Goal: Task Accomplishment & Management: Complete application form

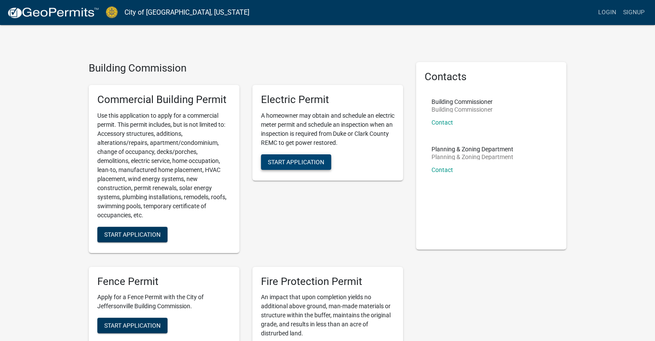
drag, startPoint x: 297, startPoint y: 164, endPoint x: 305, endPoint y: 206, distance: 43.1
click at [305, 206] on div "Electric Permit A homeowner may obtain and schedule an electric meter permit an…" at bounding box center [328, 169] width 164 height 182
click at [300, 160] on span "Start Application" at bounding box center [296, 161] width 56 height 7
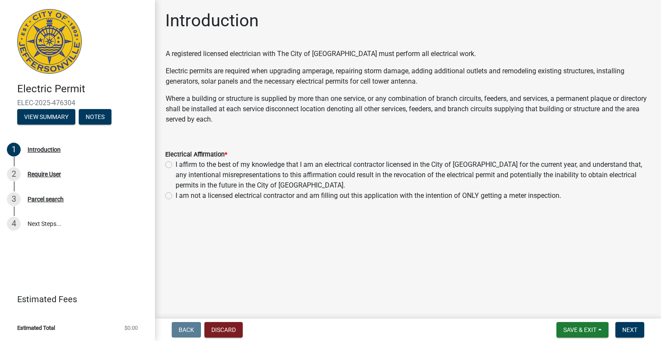
click at [176, 167] on label "I affirm to the best of my knowledge that I am an electrical contractor license…" at bounding box center [413, 174] width 475 height 31
click at [176, 165] on input "I affirm to the best of my knowledge that I am an electrical contractor license…" at bounding box center [179, 162] width 6 height 6
radio input "true"
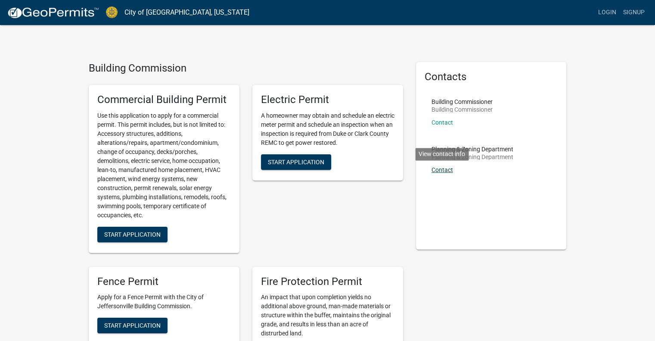
click at [444, 172] on link "Contact" at bounding box center [442, 169] width 22 height 7
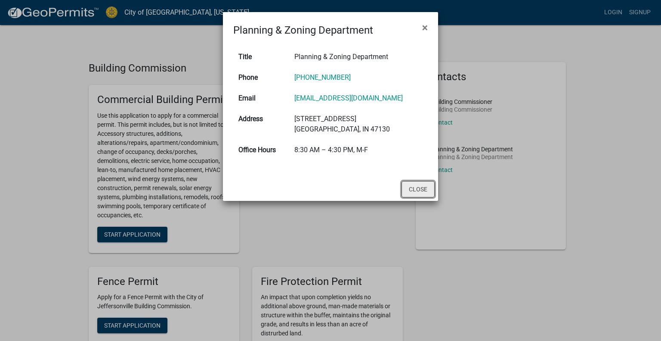
click at [417, 197] on button "Close" at bounding box center [418, 189] width 33 height 16
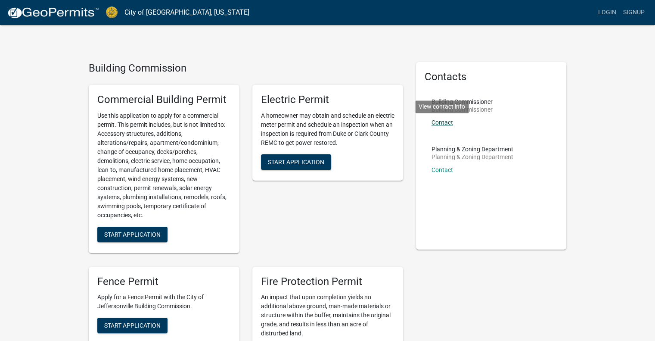
click at [448, 122] on link "Contact" at bounding box center [442, 122] width 22 height 7
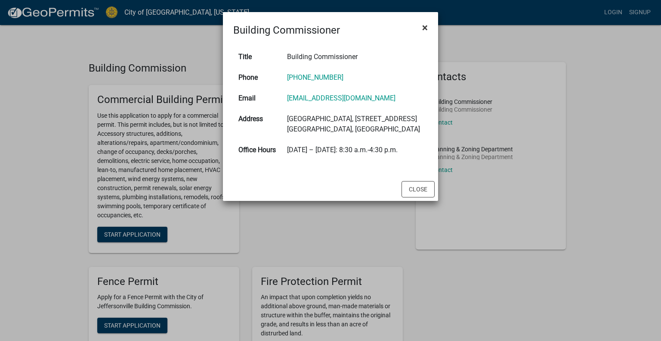
click at [425, 28] on span "×" at bounding box center [425, 28] width 6 height 12
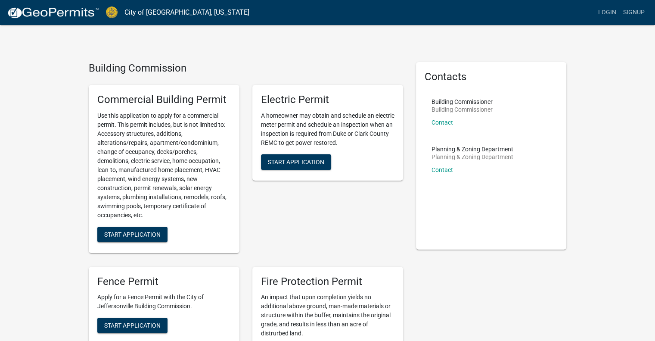
click at [284, 165] on span "Start Application" at bounding box center [296, 161] width 56 height 7
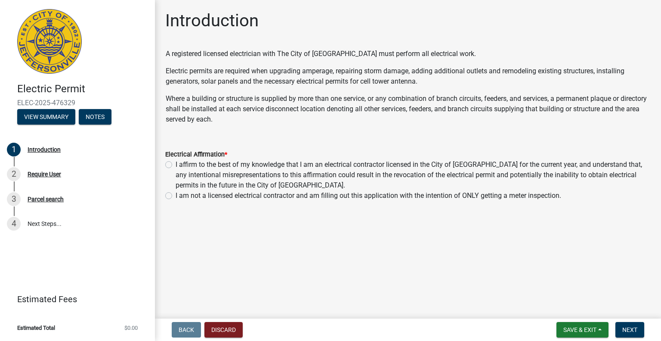
click at [165, 160] on div "I affirm to the best of my knowledge that I am an electrical contractor license…" at bounding box center [408, 174] width 486 height 31
click at [176, 163] on label "I affirm to the best of my knowledge that I am an electrical contractor license…" at bounding box center [413, 174] width 475 height 31
click at [176, 163] on input "I affirm to the best of my knowledge that I am an electrical contractor license…" at bounding box center [179, 162] width 6 height 6
radio input "true"
click at [631, 334] on button "Next" at bounding box center [630, 330] width 29 height 16
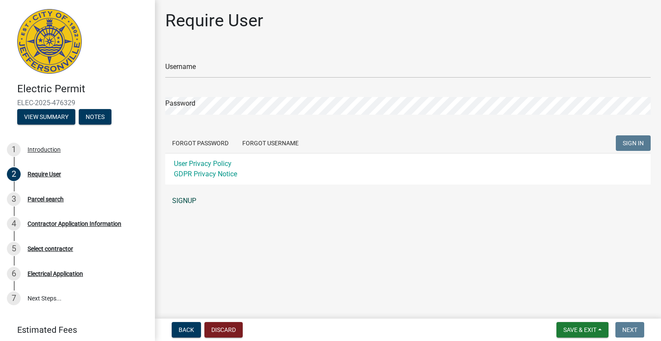
click at [184, 198] on link "SIGNUP" at bounding box center [408, 200] width 486 height 17
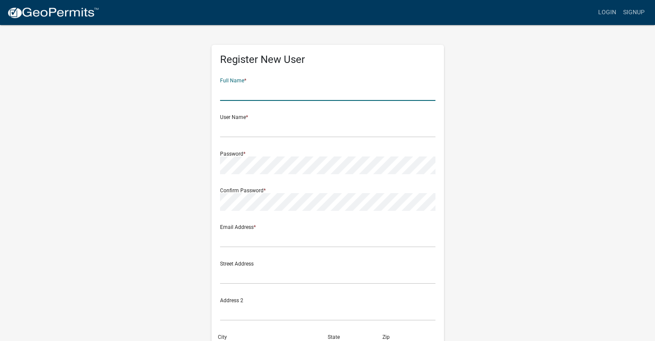
click at [272, 94] on input "text" at bounding box center [327, 92] width 215 height 18
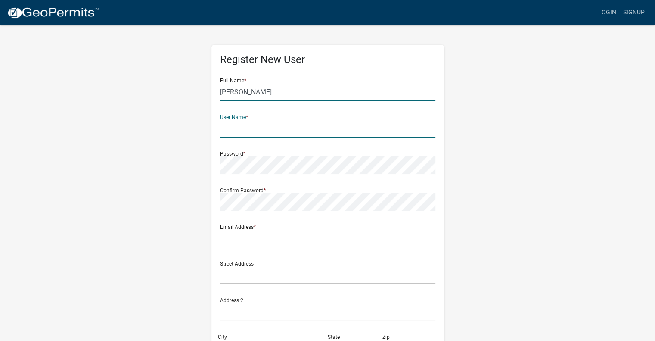
click at [271, 95] on input "[PERSON_NAME]" at bounding box center [327, 92] width 215 height 18
type input "Brett Morehous"
type input "BOrigin"
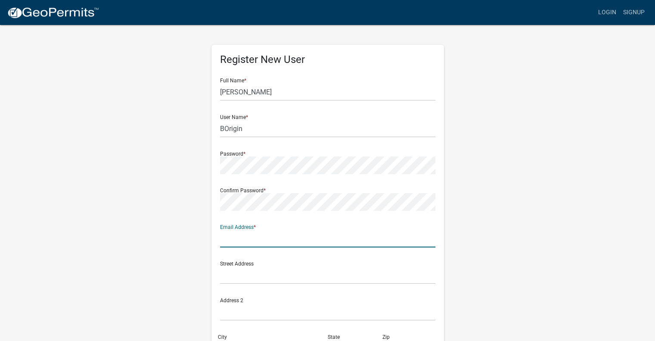
click at [318, 244] on input "text" at bounding box center [327, 239] width 215 height 18
type input "[PERSON_NAME][EMAIL_ADDRESS][DOMAIN_NAME]"
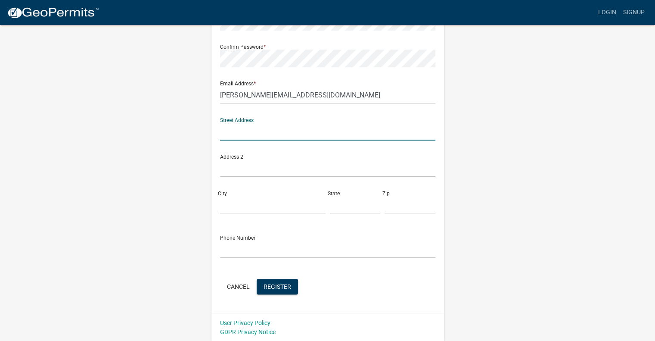
scroll to position [144, 0]
type input "[STREET_ADDRESS][PERSON_NAME]"
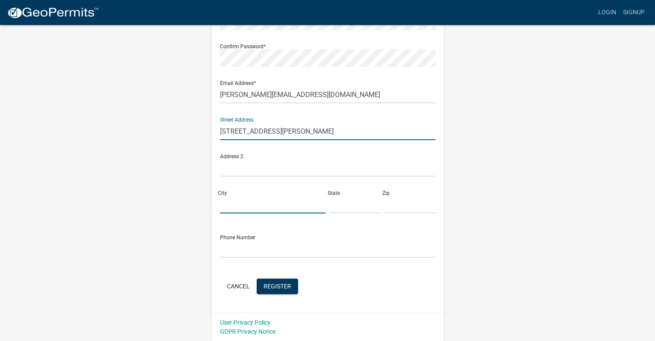
type input "[GEOGRAPHIC_DATA]"
type input "KY"
type input "40071"
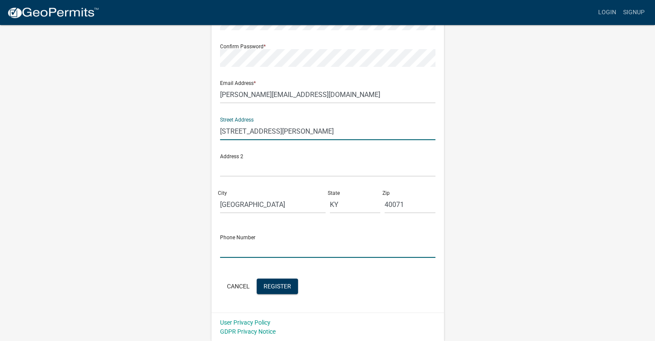
click at [276, 246] on input "text" at bounding box center [327, 249] width 215 height 18
type input "8128963075"
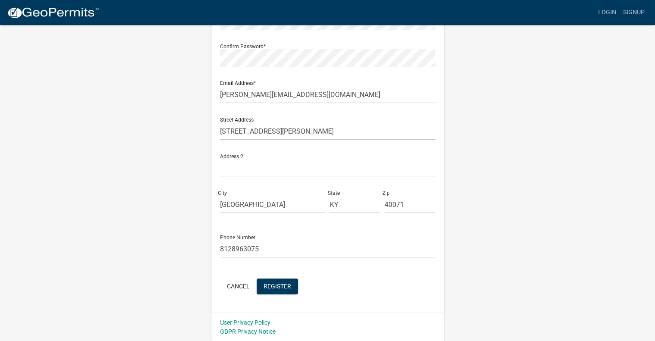
click at [392, 286] on div "Cancel Register" at bounding box center [327, 287] width 215 height 18
click at [287, 287] on span "Register" at bounding box center [278, 285] width 28 height 7
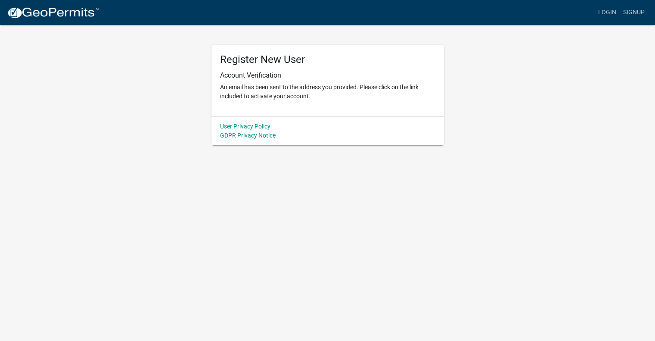
scroll to position [0, 0]
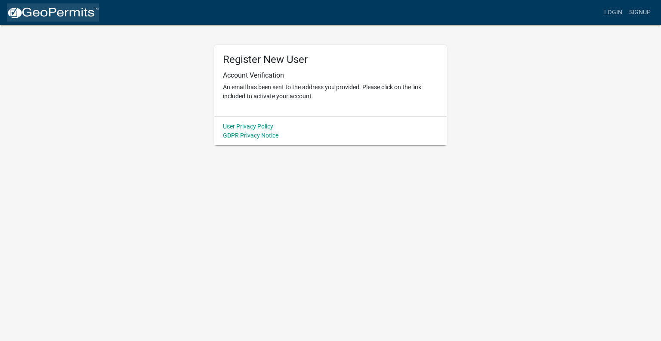
click at [57, 15] on img at bounding box center [53, 12] width 92 height 13
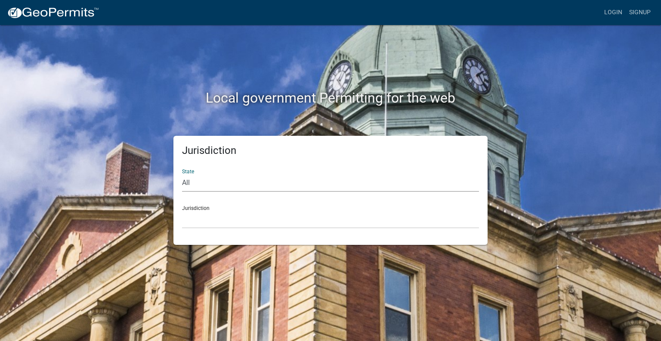
click at [230, 183] on select "All [US_STATE] [US_STATE] [US_STATE] [US_STATE] [US_STATE] [US_STATE] [US_STATE…" at bounding box center [330, 183] width 297 height 18
select select "[US_STATE]"
click at [182, 174] on select "All [US_STATE] [US_STATE] [US_STATE] [US_STATE] [US_STATE] [US_STATE] [US_STATE…" at bounding box center [330, 183] width 297 height 18
click at [220, 222] on select "City of [GEOGRAPHIC_DATA], [US_STATE] City of [GEOGRAPHIC_DATA], [US_STATE] Cit…" at bounding box center [330, 220] width 297 height 18
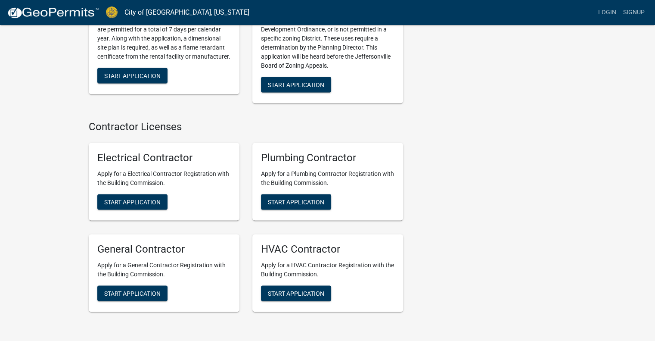
scroll to position [1755, 0]
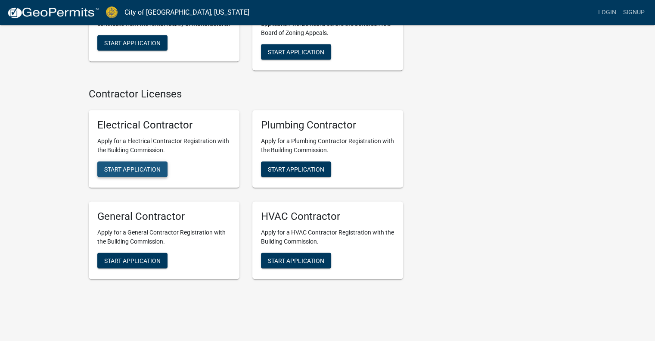
click at [116, 163] on button "Start Application" at bounding box center [132, 169] width 70 height 16
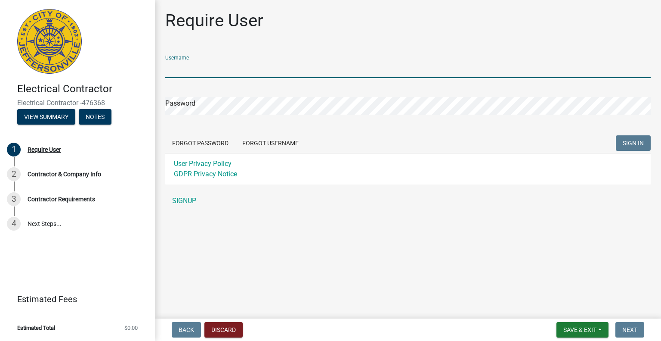
click at [274, 64] on input "Username" at bounding box center [408, 69] width 486 height 18
type input "O"
type input "BOrigin"
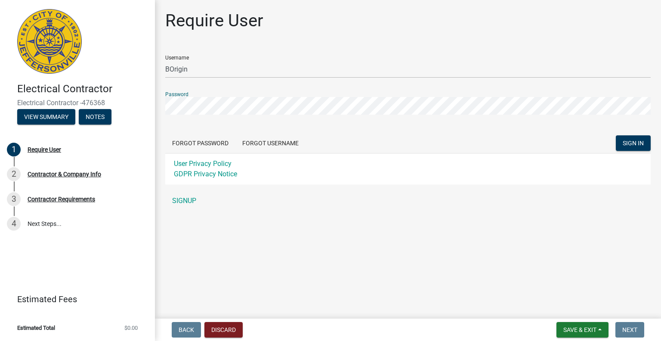
click at [616, 135] on button "SIGN IN" at bounding box center [633, 143] width 35 height 16
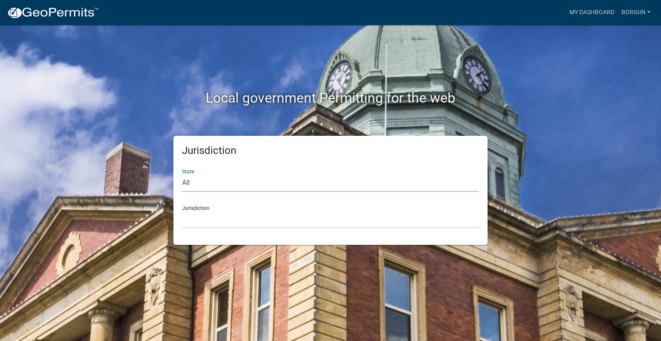
click at [292, 177] on select "All [US_STATE] [US_STATE] [US_STATE] [US_STATE] [US_STATE] [US_STATE] [US_STATE…" at bounding box center [330, 183] width 297 height 18
select select "[US_STATE]"
click at [182, 174] on select "All [US_STATE] [US_STATE] [US_STATE] [US_STATE] [US_STATE] [US_STATE] [US_STATE…" at bounding box center [330, 183] width 297 height 18
click at [248, 213] on select "City of [GEOGRAPHIC_DATA], [US_STATE] City of [GEOGRAPHIC_DATA], [US_STATE] Cit…" at bounding box center [330, 220] width 297 height 18
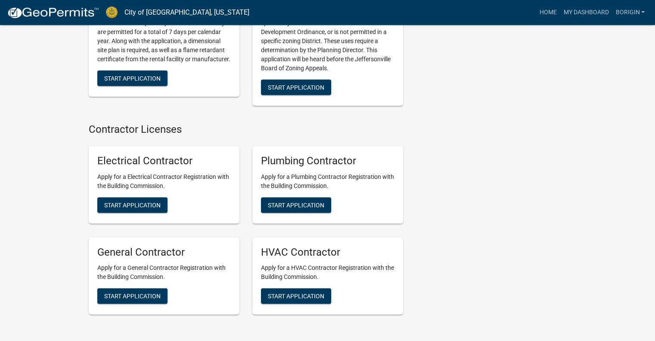
scroll to position [1908, 0]
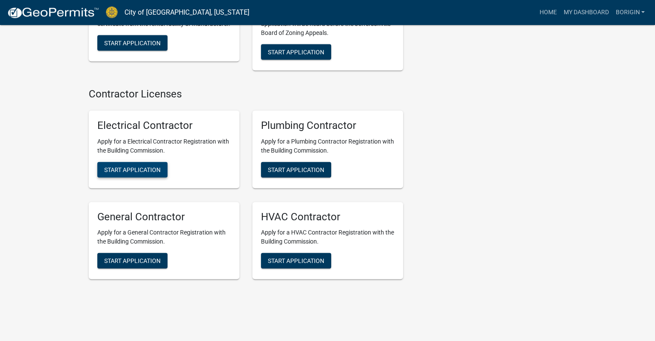
click at [122, 166] on span "Start Application" at bounding box center [132, 169] width 56 height 7
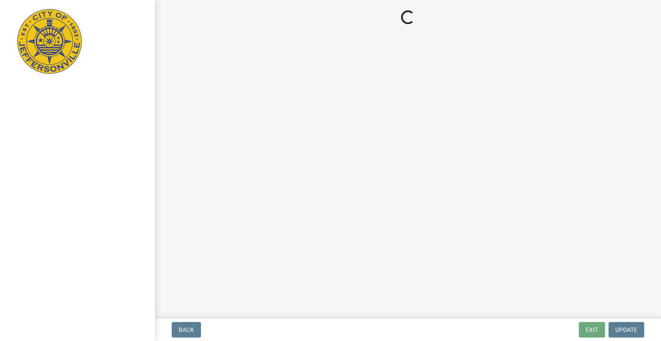
select select "KY"
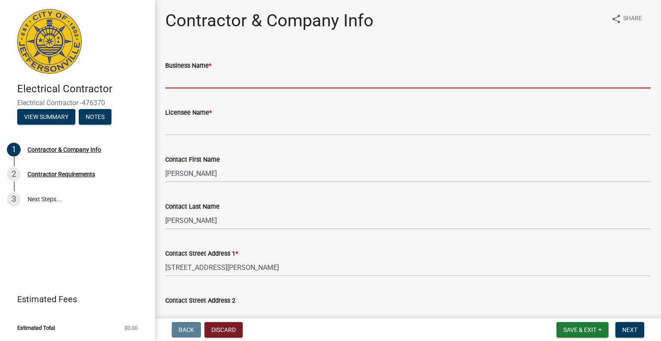
click at [240, 78] on input "Business Name *" at bounding box center [408, 80] width 486 height 18
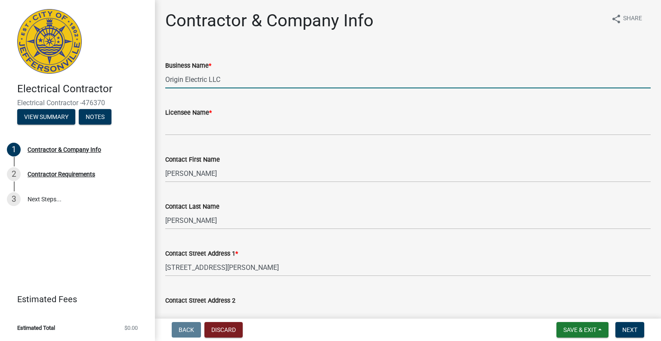
type input "Origin Electric LLC"
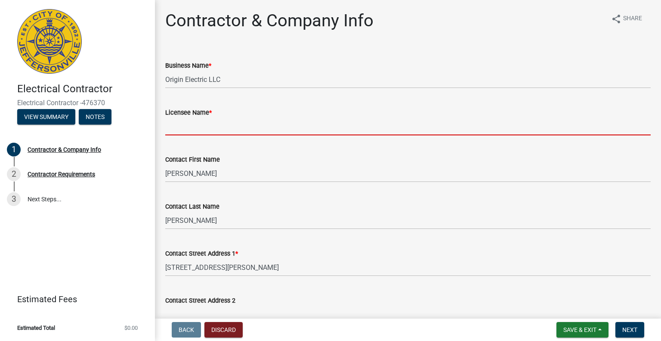
click at [231, 128] on input "Licensee Name *" at bounding box center [408, 127] width 486 height 18
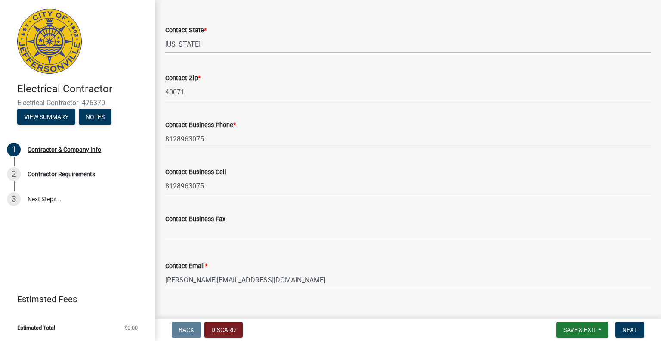
scroll to position [388, 0]
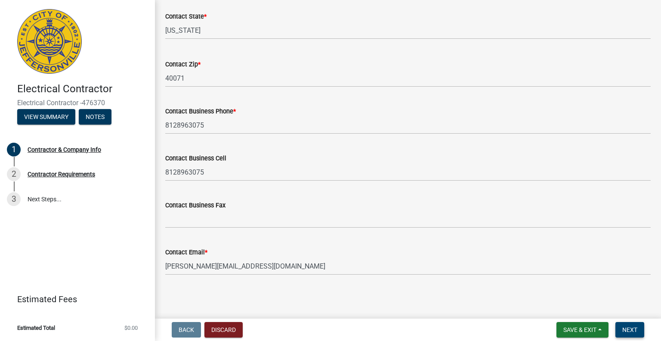
type input "[PERSON_NAME]"
click at [627, 326] on span "Next" at bounding box center [630, 329] width 15 height 7
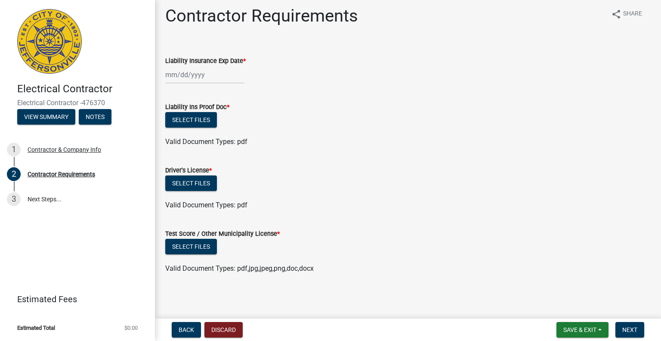
scroll to position [0, 0]
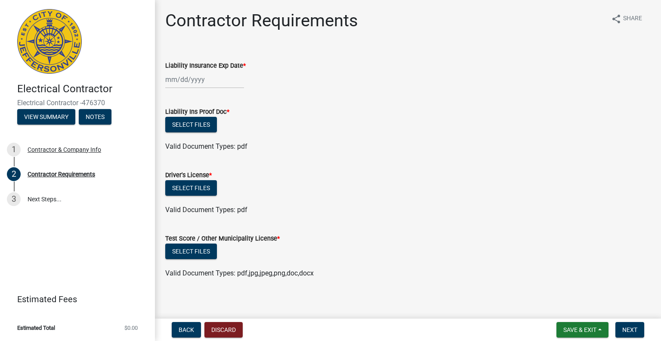
click at [366, 124] on div "Select files" at bounding box center [408, 126] width 486 height 18
click at [576, 324] on button "Save & Exit" at bounding box center [583, 330] width 52 height 16
click at [580, 286] on button "Save" at bounding box center [574, 286] width 69 height 21
click at [193, 256] on button "Select files" at bounding box center [191, 251] width 52 height 16
click at [200, 252] on button "Select files" at bounding box center [191, 251] width 52 height 16
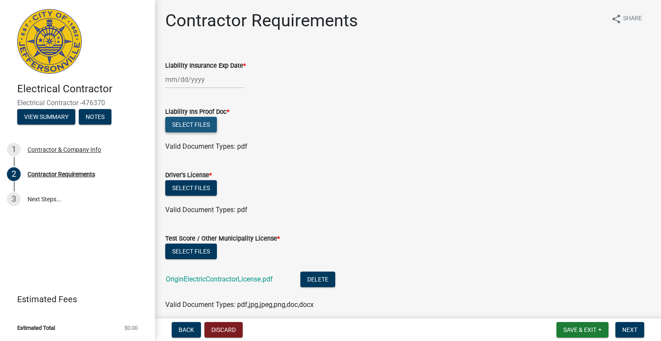
click at [198, 122] on button "Select files" at bounding box center [191, 125] width 52 height 16
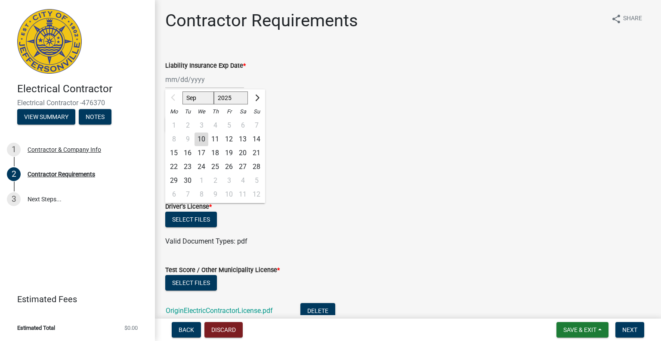
drag, startPoint x: 217, startPoint y: 77, endPoint x: 192, endPoint y: 81, distance: 26.1
click at [192, 81] on input "Liability Insurance Exp Date *" at bounding box center [204, 80] width 79 height 18
click at [241, 99] on select "2025 2026 2027 2028 2029 2030 2031 2032 2033 2034 2035 2036 2037 2038 2039 2040…" at bounding box center [231, 97] width 34 height 13
select select "2026"
click at [214, 91] on select "2025 2026 2027 2028 2029 2030 2031 2032 2033 2034 2035 2036 2037 2038 2039 2040…" at bounding box center [231, 97] width 34 height 13
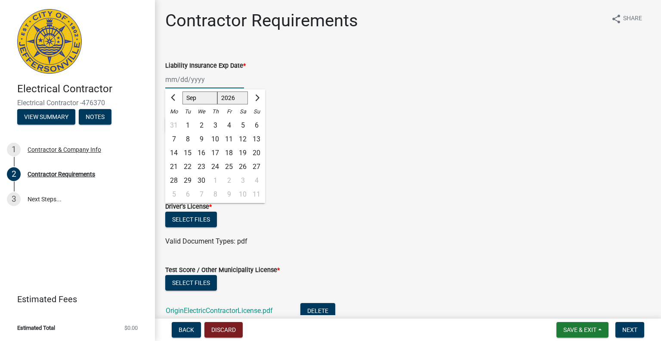
click at [189, 125] on div "1" at bounding box center [188, 125] width 14 height 14
type input "[DATE]"
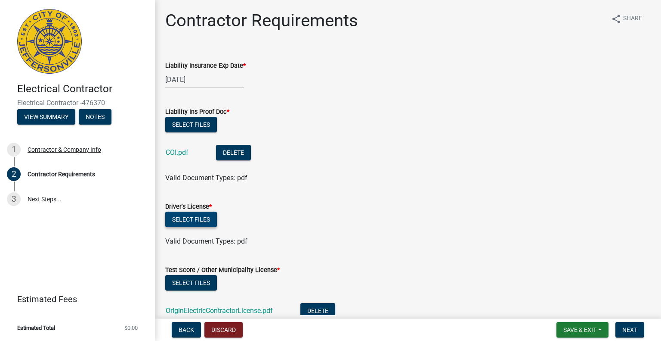
click at [196, 214] on button "Select files" at bounding box center [191, 219] width 52 height 16
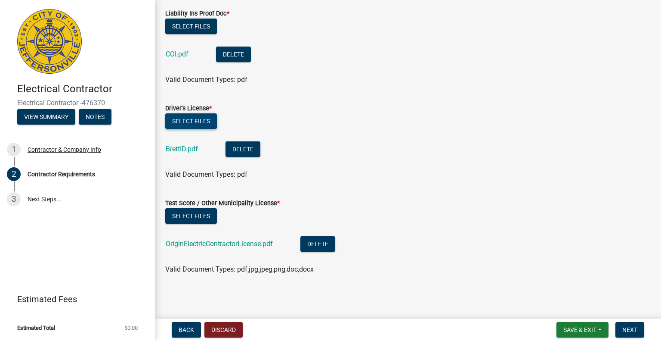
scroll to position [99, 0]
click at [623, 329] on span "Next" at bounding box center [630, 329] width 15 height 7
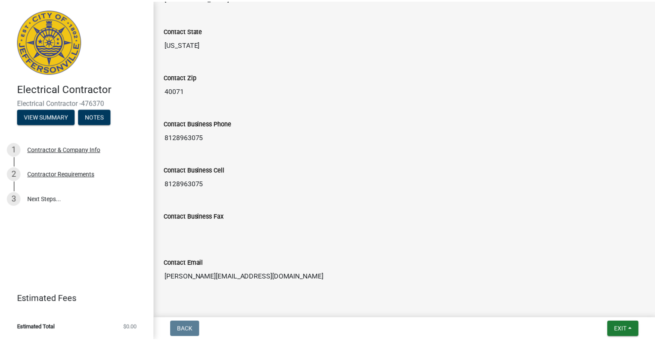
scroll to position [434, 0]
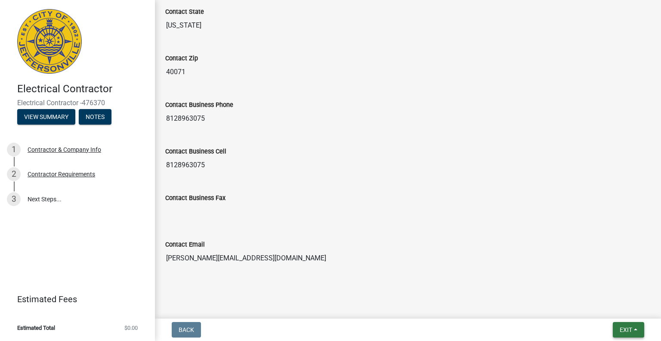
click at [627, 327] on span "Exit" at bounding box center [626, 329] width 12 height 7
click at [610, 308] on button "Save & Exit" at bounding box center [610, 307] width 69 height 21
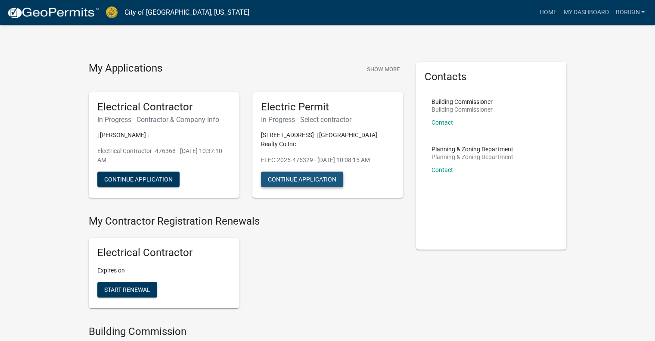
click at [299, 179] on button "Continue Application" at bounding box center [302, 179] width 82 height 16
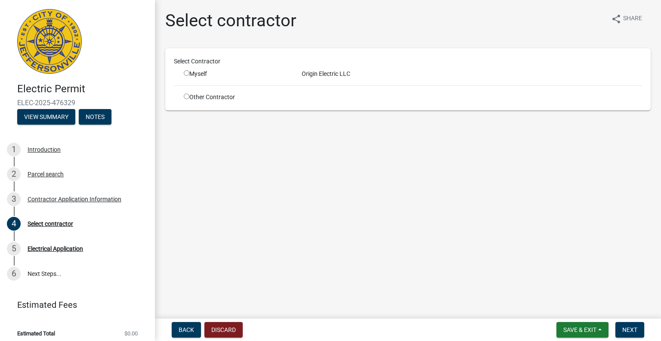
click at [334, 72] on div "Origin Electric LLC" at bounding box center [472, 73] width 354 height 9
click at [184, 76] on div "Myself" at bounding box center [236, 73] width 105 height 9
click at [186, 72] on input "radio" at bounding box center [187, 73] width 6 height 6
radio input "true"
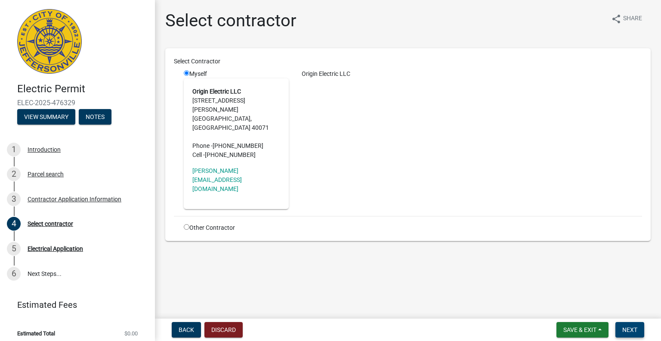
click at [625, 327] on span "Next" at bounding box center [630, 329] width 15 height 7
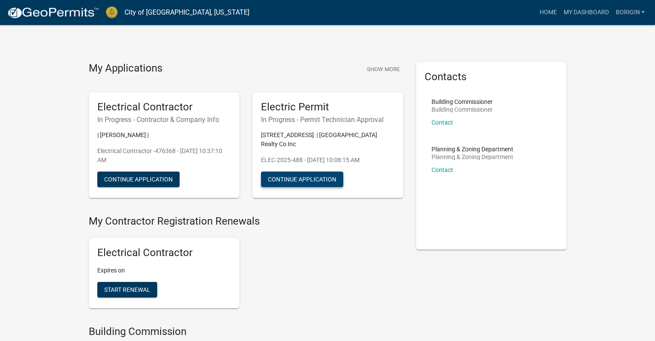
click at [329, 180] on button "Continue Application" at bounding box center [302, 179] width 82 height 16
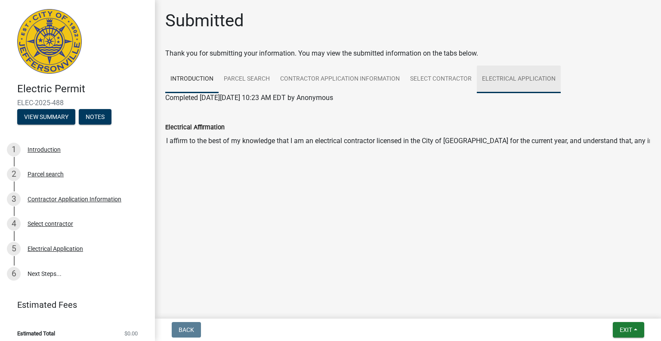
click at [513, 78] on link "Electrical Application" at bounding box center [519, 79] width 84 height 28
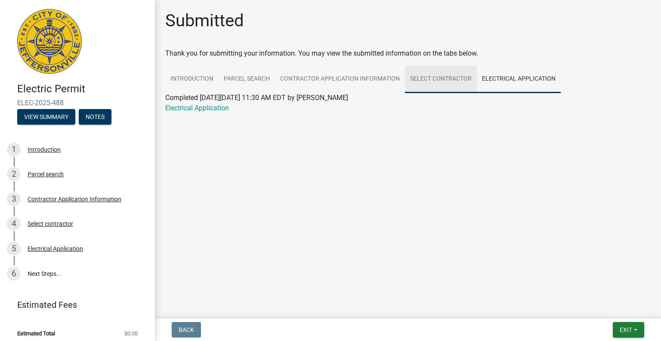
click at [436, 79] on link "Select contractor" at bounding box center [441, 79] width 72 height 28
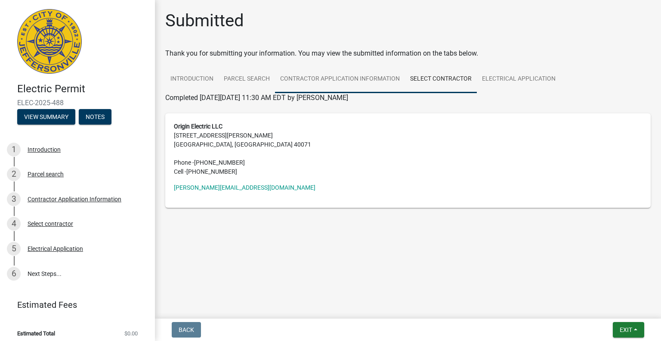
click at [360, 79] on link "Contractor Application Information" at bounding box center [340, 79] width 130 height 28
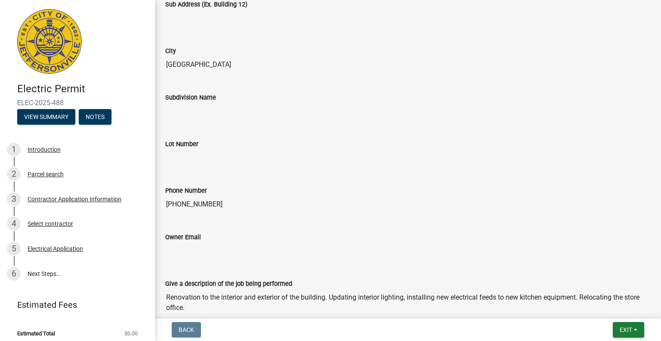
scroll to position [37, 0]
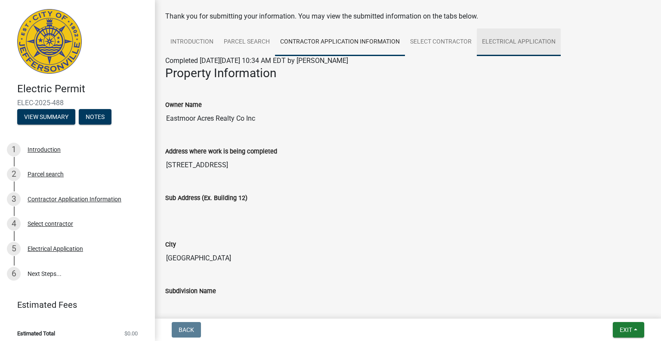
click at [511, 41] on link "Electrical Application" at bounding box center [519, 42] width 84 height 28
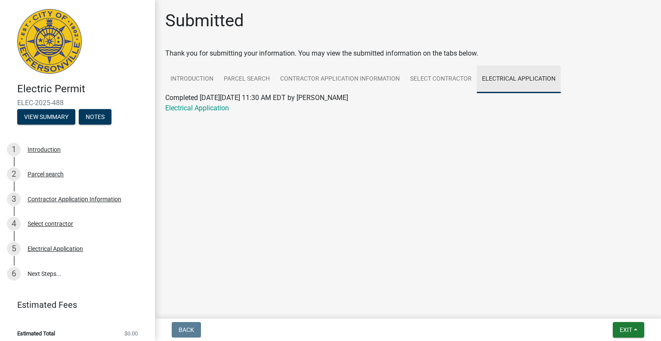
scroll to position [0, 0]
click at [431, 169] on main "Submitted Thank you for submitting your information. You may view the submitted…" at bounding box center [408, 157] width 506 height 315
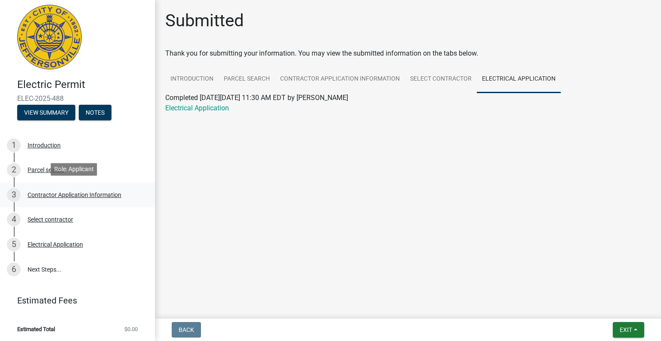
scroll to position [6, 0]
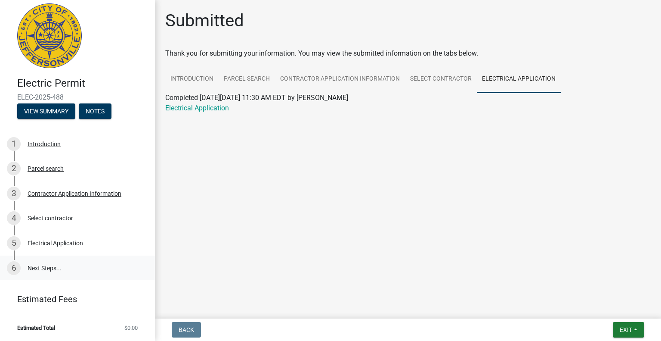
click at [48, 267] on link "6 Next Steps..." at bounding box center [77, 267] width 155 height 25
click at [50, 107] on button "View Summary" at bounding box center [46, 111] width 58 height 16
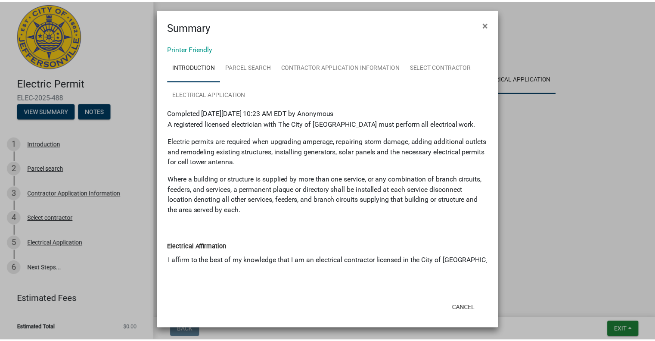
scroll to position [0, 0]
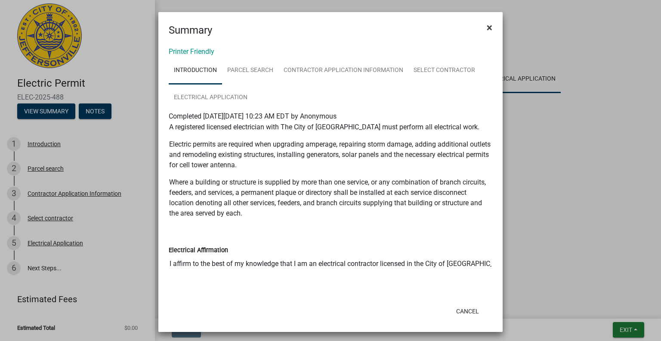
click at [487, 27] on span "×" at bounding box center [490, 28] width 6 height 12
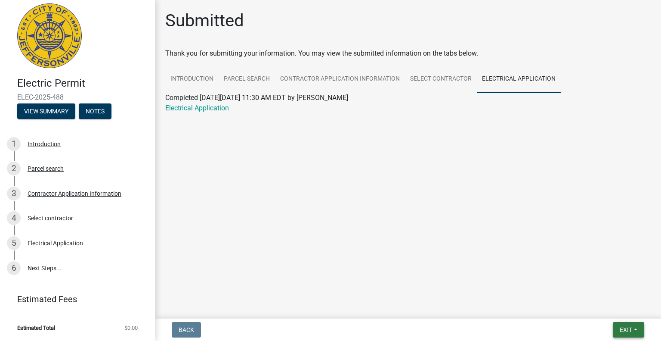
click at [629, 327] on span "Exit" at bounding box center [626, 329] width 12 height 7
click at [612, 309] on button "Save & Exit" at bounding box center [610, 307] width 69 height 21
